Goal: Task Accomplishment & Management: Manage account settings

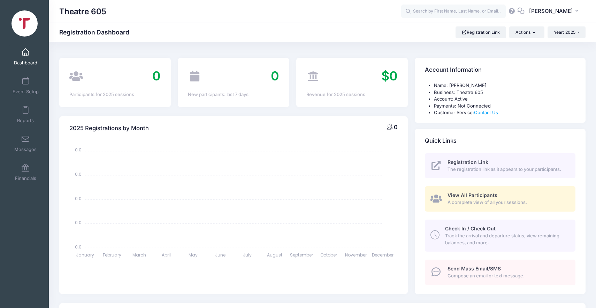
select select
click at [527, 31] on button "Actions" at bounding box center [526, 32] width 35 height 12
click at [25, 75] on link "Event Setup" at bounding box center [25, 86] width 33 height 24
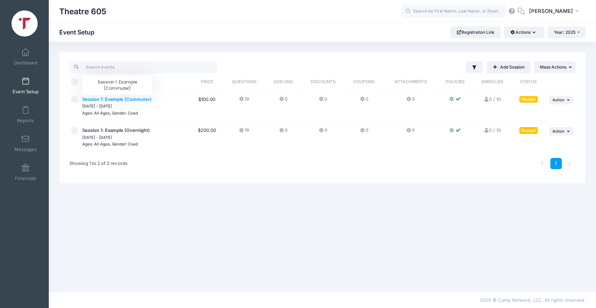
click at [113, 97] on span "Session 1: Example (Commuter)" at bounding box center [116, 100] width 69 height 6
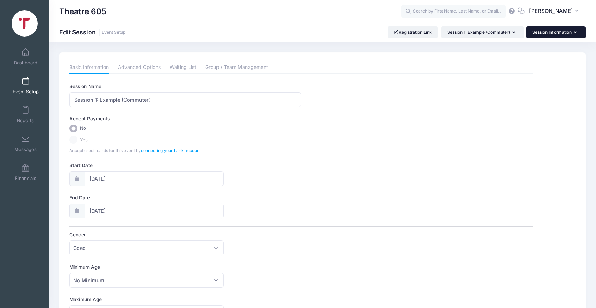
click at [557, 31] on button "Session Information" at bounding box center [555, 32] width 59 height 12
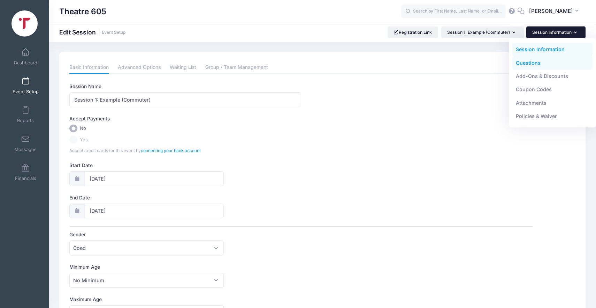
click at [529, 60] on link "Questions" at bounding box center [552, 62] width 81 height 13
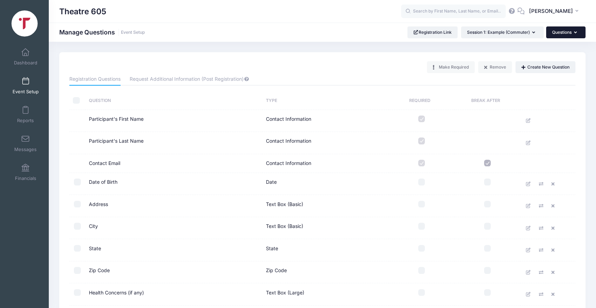
click at [551, 35] on button "Questions" at bounding box center [565, 32] width 39 height 12
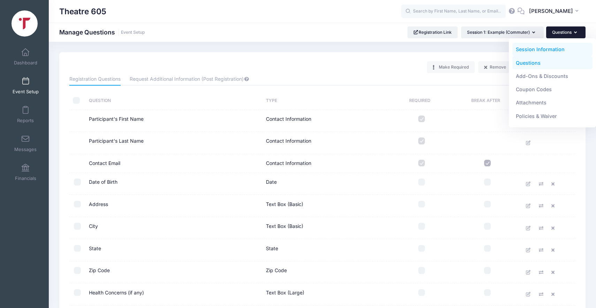
click at [540, 49] on link "Session Information" at bounding box center [552, 49] width 81 height 13
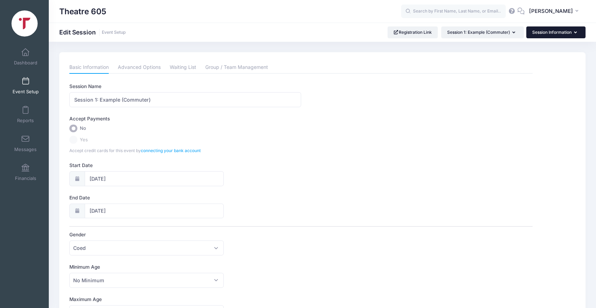
click at [548, 31] on button "Session Information" at bounding box center [555, 32] width 59 height 12
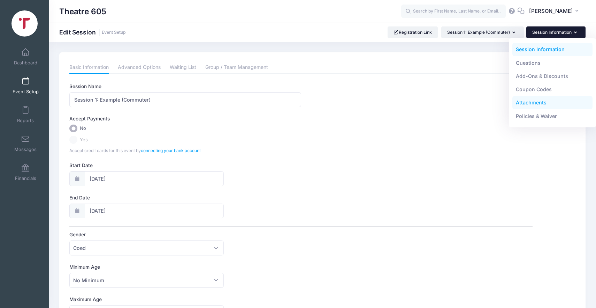
click at [531, 103] on link "Attachments" at bounding box center [552, 102] width 81 height 13
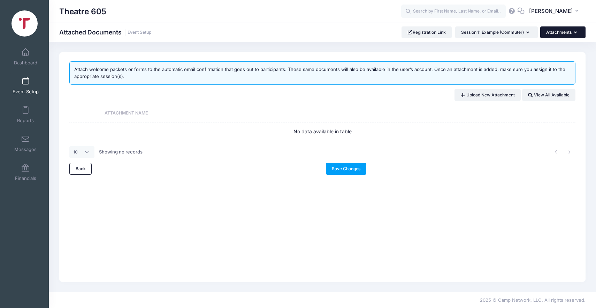
click at [559, 33] on button "Attachments" at bounding box center [562, 32] width 45 height 12
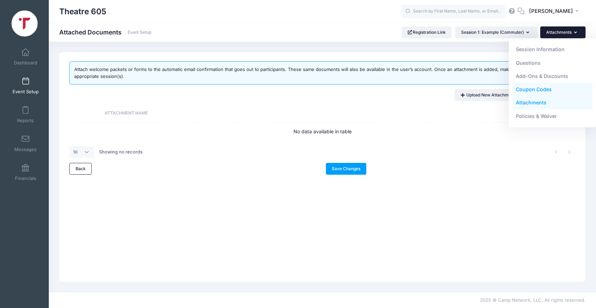
click at [536, 89] on link "Coupon Codes" at bounding box center [552, 89] width 81 height 13
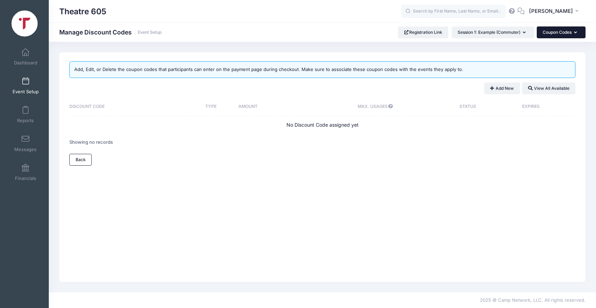
click at [556, 34] on button "Coupon Codes" at bounding box center [561, 32] width 49 height 12
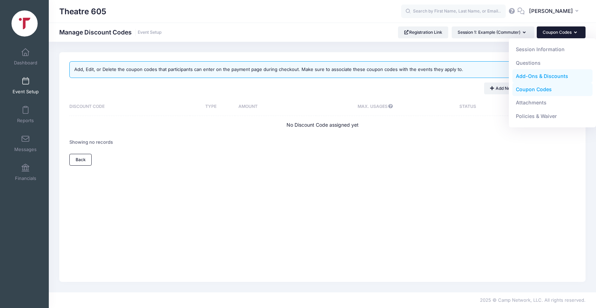
click at [537, 76] on link "Add-Ons & Discounts" at bounding box center [552, 76] width 81 height 13
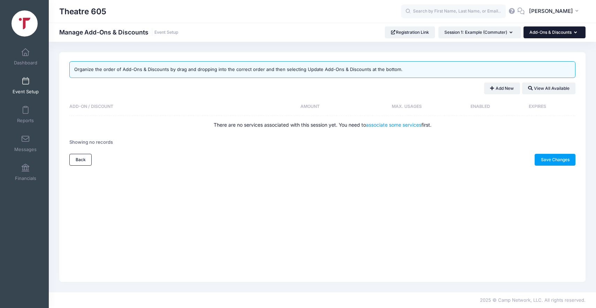
click at [551, 32] on button "Add-Ons & Discounts" at bounding box center [555, 32] width 62 height 12
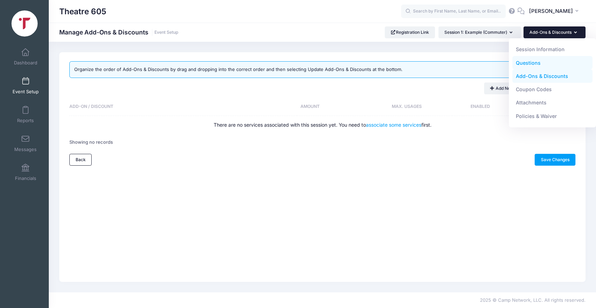
click at [534, 62] on link "Questions" at bounding box center [552, 62] width 81 height 13
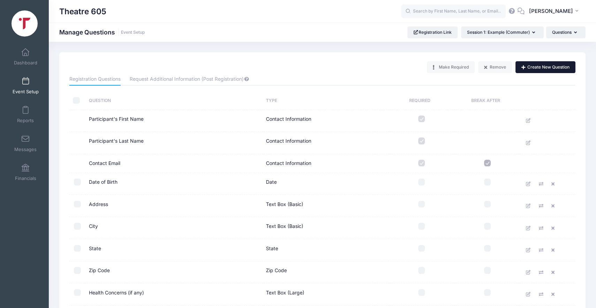
click at [543, 66] on button "Create New Question" at bounding box center [545, 67] width 60 height 12
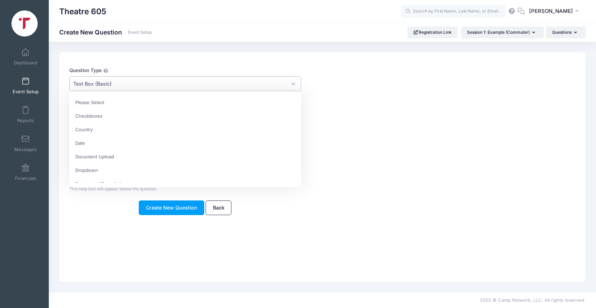
click at [175, 84] on span "Text Box (Basic)" at bounding box center [184, 83] width 231 height 15
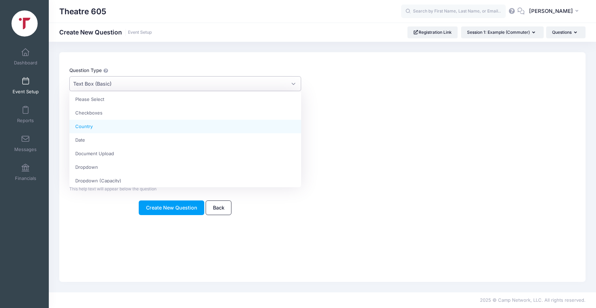
scroll to position [1, 0]
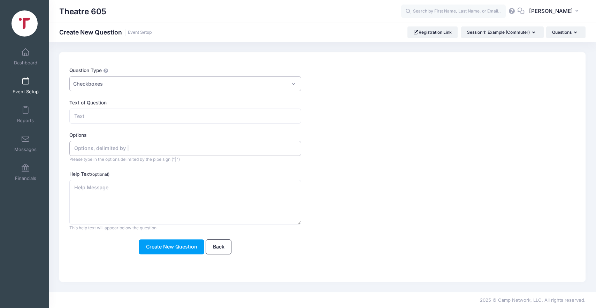
click at [184, 146] on input "Options" at bounding box center [184, 148] width 231 height 15
click at [192, 86] on span "Checkboxes" at bounding box center [184, 83] width 231 height 15
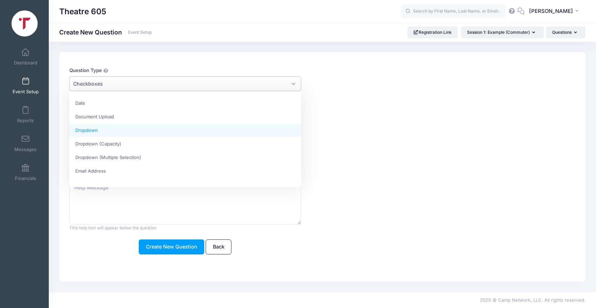
scroll to position [43, 0]
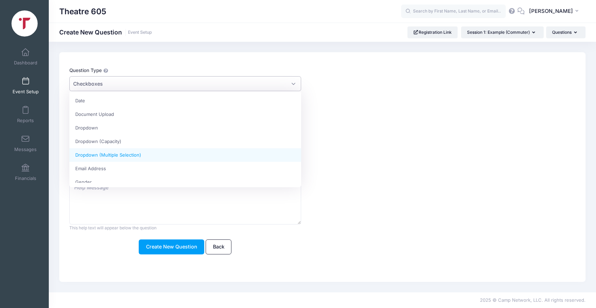
select select "dropdown_m_select"
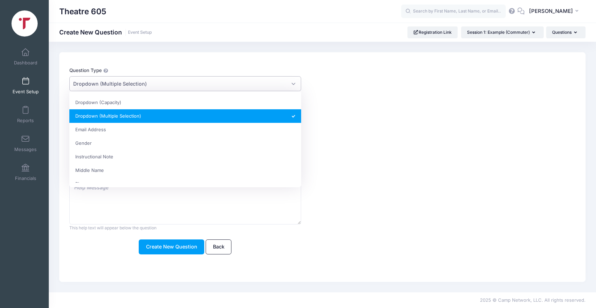
click at [199, 82] on span "Dropdown (Multiple Selection)" at bounding box center [184, 83] width 231 height 15
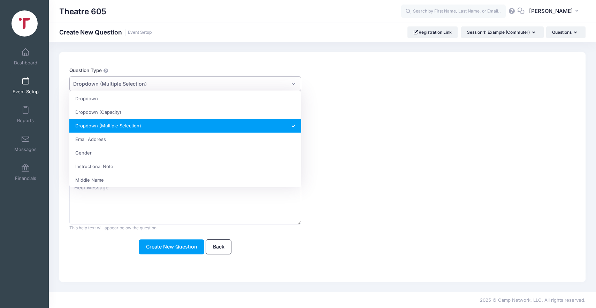
scroll to position [0, 0]
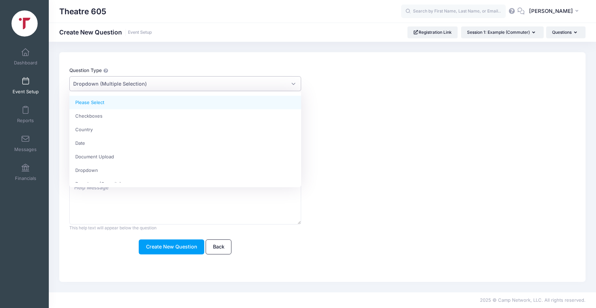
click at [222, 60] on div "Question Type Please Select Checkboxes Country Date Document Upload Dropdown Dr…" at bounding box center [322, 167] width 526 height 230
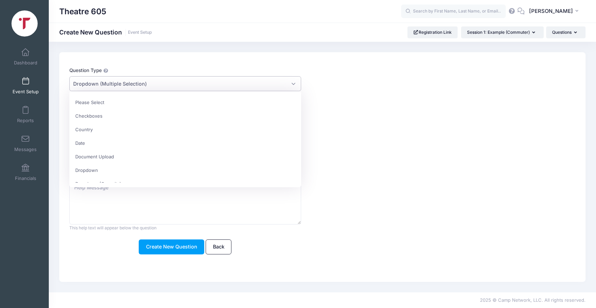
click at [196, 88] on span "Dropdown (Multiple Selection)" at bounding box center [184, 83] width 231 height 15
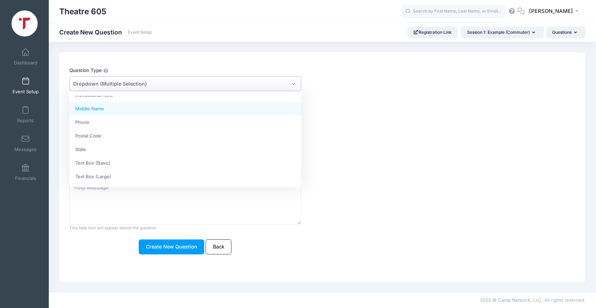
scroll to position [185, 0]
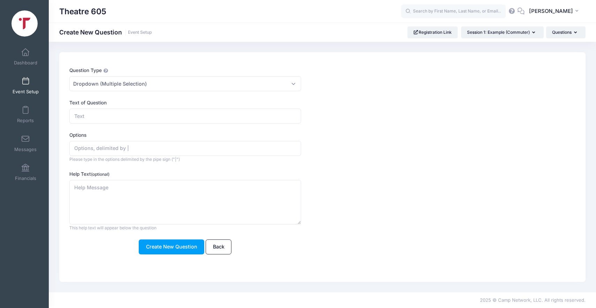
click at [391, 124] on form "Question Type Please Select Checkboxes Country Date Document Upload Dropdown Dr…" at bounding box center [300, 161] width 463 height 188
click at [566, 32] on button "Questions" at bounding box center [565, 32] width 39 height 12
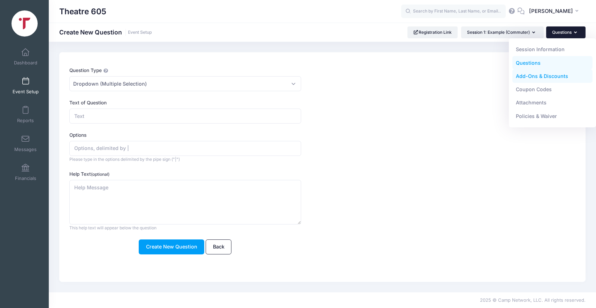
click at [543, 76] on link "Add-Ons & Discounts" at bounding box center [552, 76] width 81 height 13
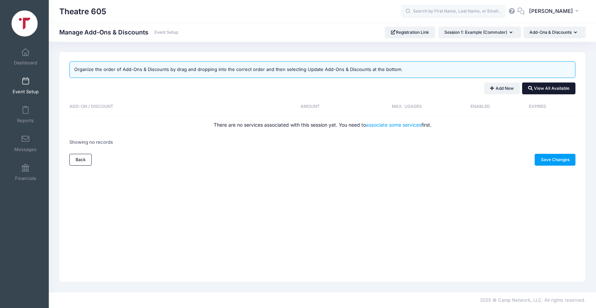
click at [553, 87] on button "View All Available" at bounding box center [548, 89] width 53 height 12
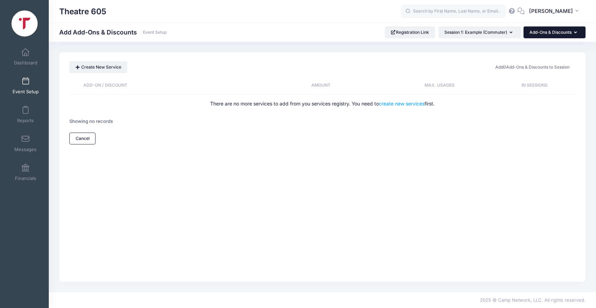
click at [557, 32] on button "Add-Ons & Discounts" at bounding box center [555, 32] width 62 height 12
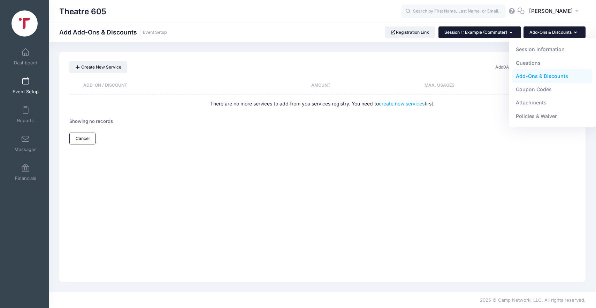
click at [490, 38] on button "Session 1: Example (Commuter)" at bounding box center [479, 32] width 83 height 12
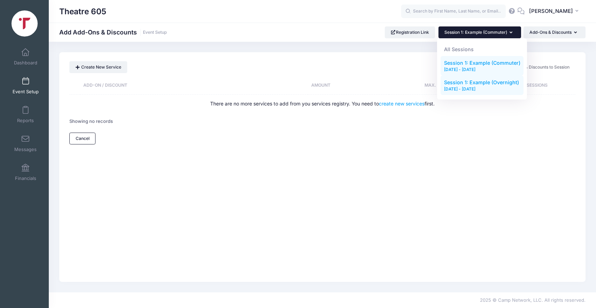
click at [470, 89] on div "[DATE] - [DATE]" at bounding box center [482, 89] width 76 height 6
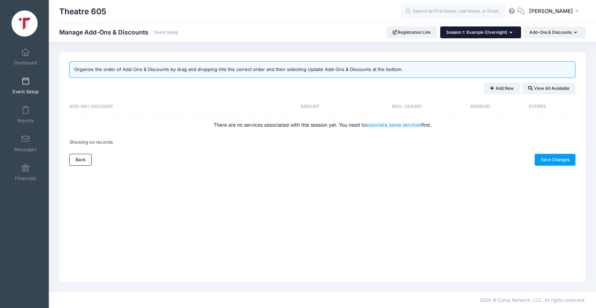
click at [477, 36] on button "Session 1: Example (Overnight)" at bounding box center [480, 32] width 81 height 12
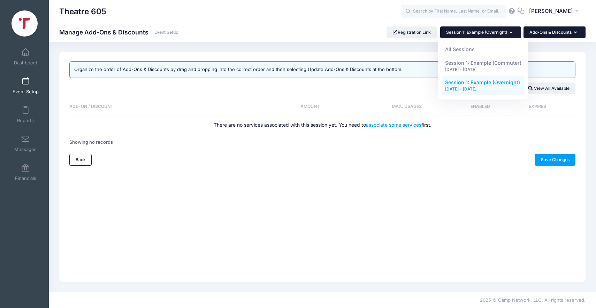
click at [575, 33] on icon "button" at bounding box center [577, 33] width 6 height 0
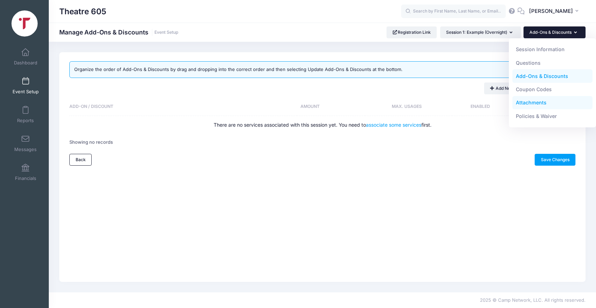
click at [531, 105] on link "Attachments" at bounding box center [552, 102] width 81 height 13
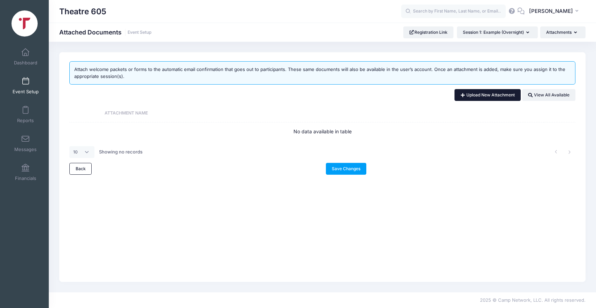
click at [479, 98] on link "Upload New Attachment" at bounding box center [487, 95] width 66 height 12
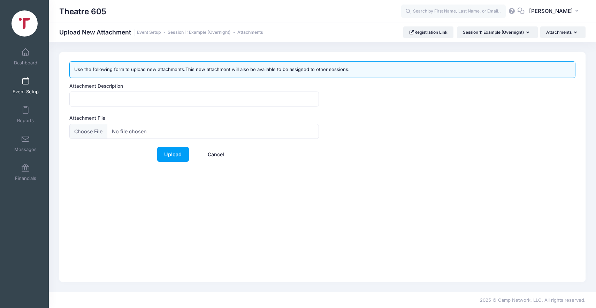
click at [312, 240] on div "Use the following form to upload new attachments.This new attachment will also …" at bounding box center [322, 167] width 526 height 230
click at [25, 109] on span at bounding box center [25, 111] width 0 height 8
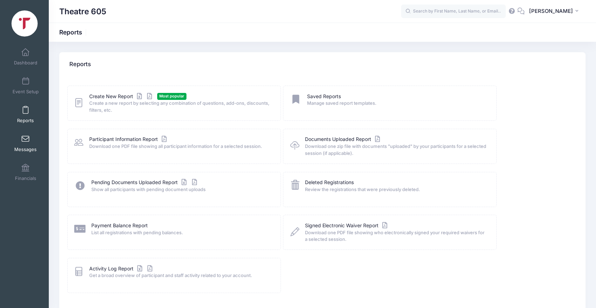
click at [25, 140] on span at bounding box center [25, 140] width 0 height 8
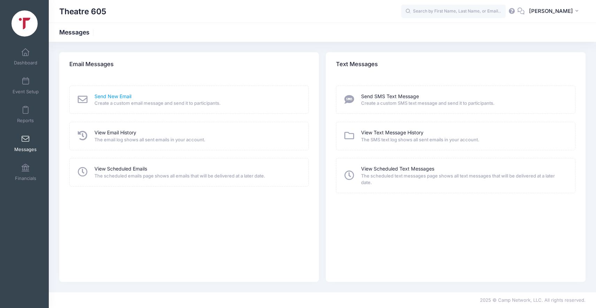
click at [98, 94] on link "Send New Email" at bounding box center [112, 96] width 37 height 7
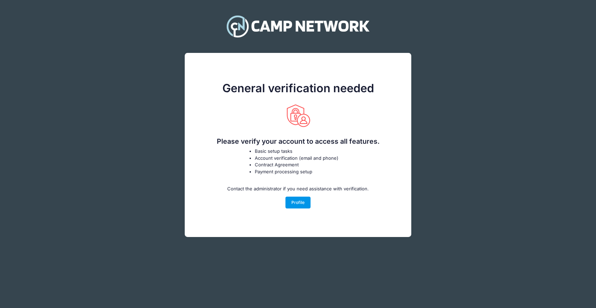
click at [302, 205] on link "Profile" at bounding box center [297, 203] width 25 height 12
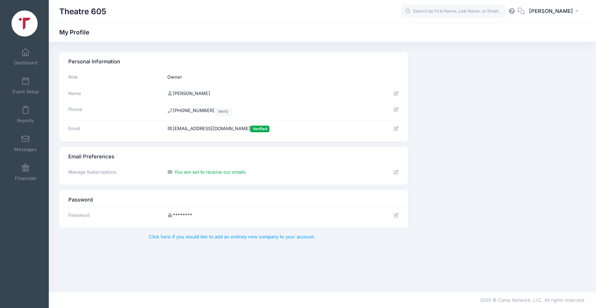
click at [396, 108] on icon at bounding box center [396, 109] width 6 height 5
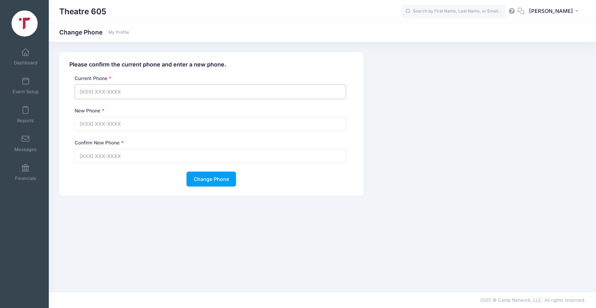
click at [133, 91] on input "text" at bounding box center [211, 91] width 272 height 15
type input "[PHONE_NUMBER]"
click at [145, 125] on input "text" at bounding box center [211, 124] width 272 height 15
type input "[PHONE_NUMBER]"
